Goal: Navigation & Orientation: Find specific page/section

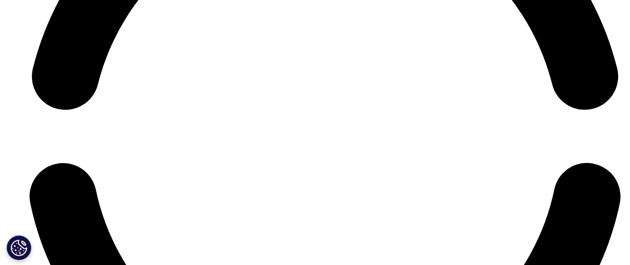
scroll to position [2561, 0]
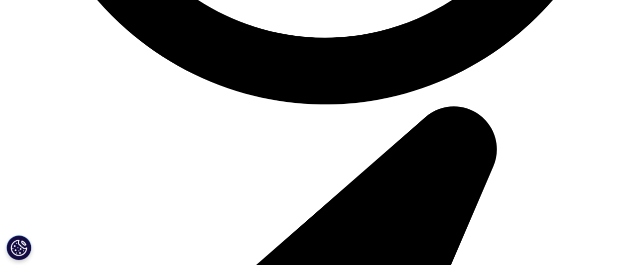
scroll to position [2647, 0]
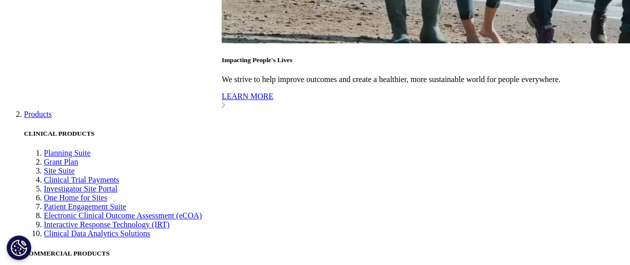
scroll to position [2107, 0]
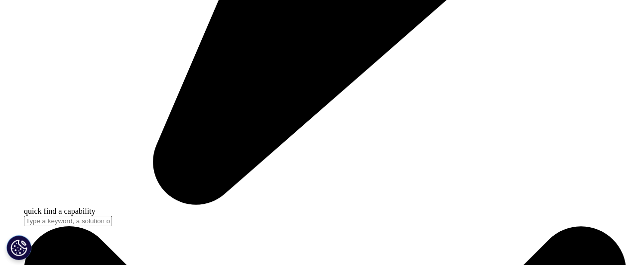
scroll to position [2570, 0]
